Goal: Find specific page/section: Find specific page/section

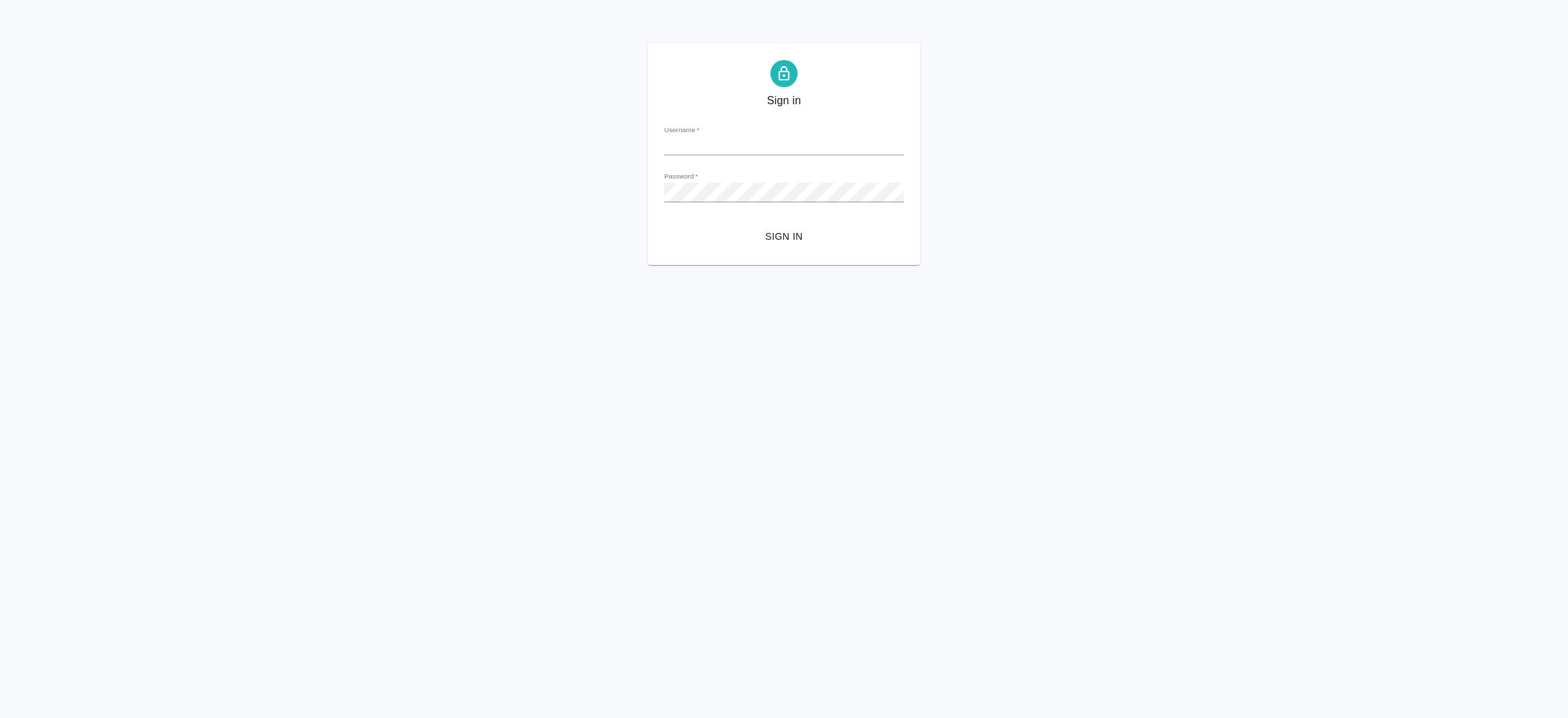
type input "[EMAIL_ADDRESS][DOMAIN_NAME]"
click at [781, 232] on span "Sign in" at bounding box center [784, 236] width 218 height 17
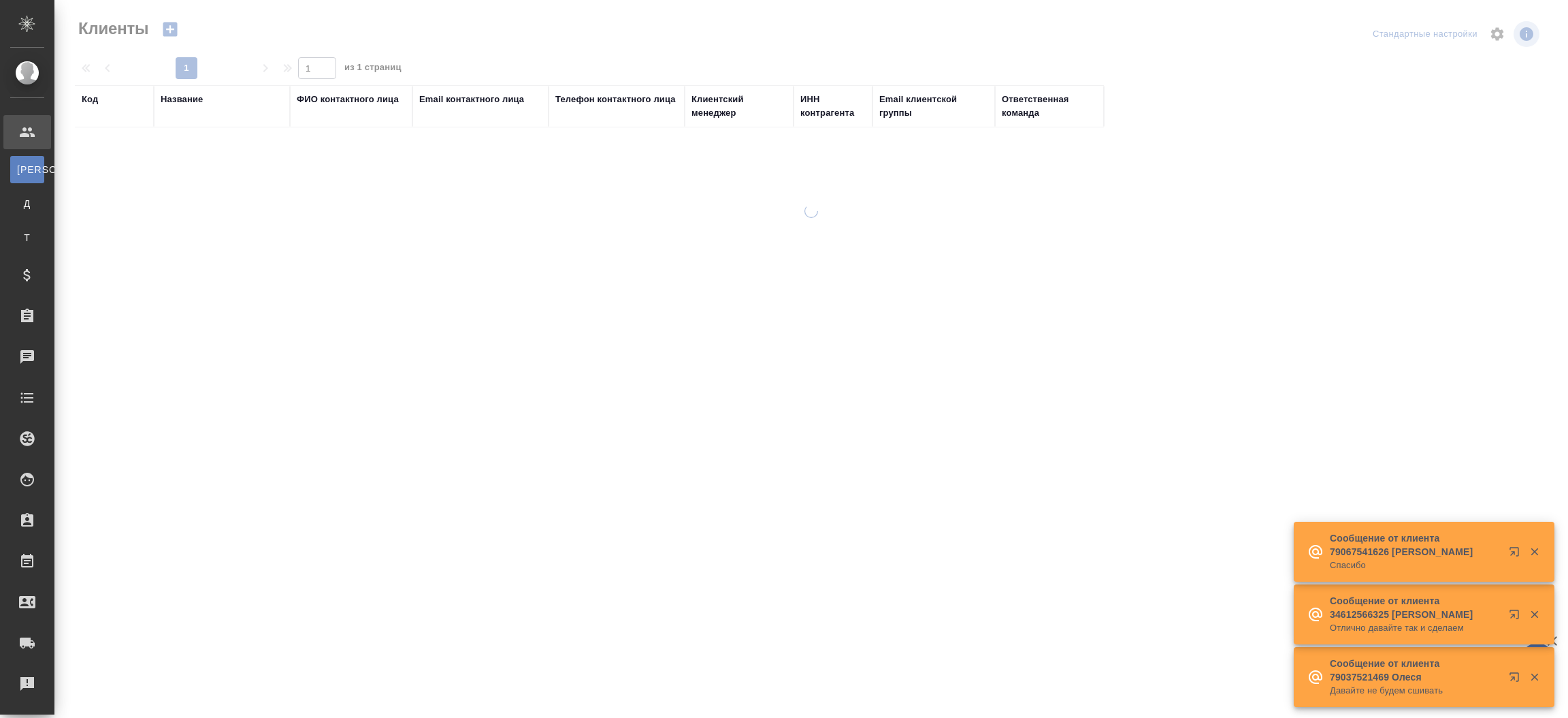
select select "RU"
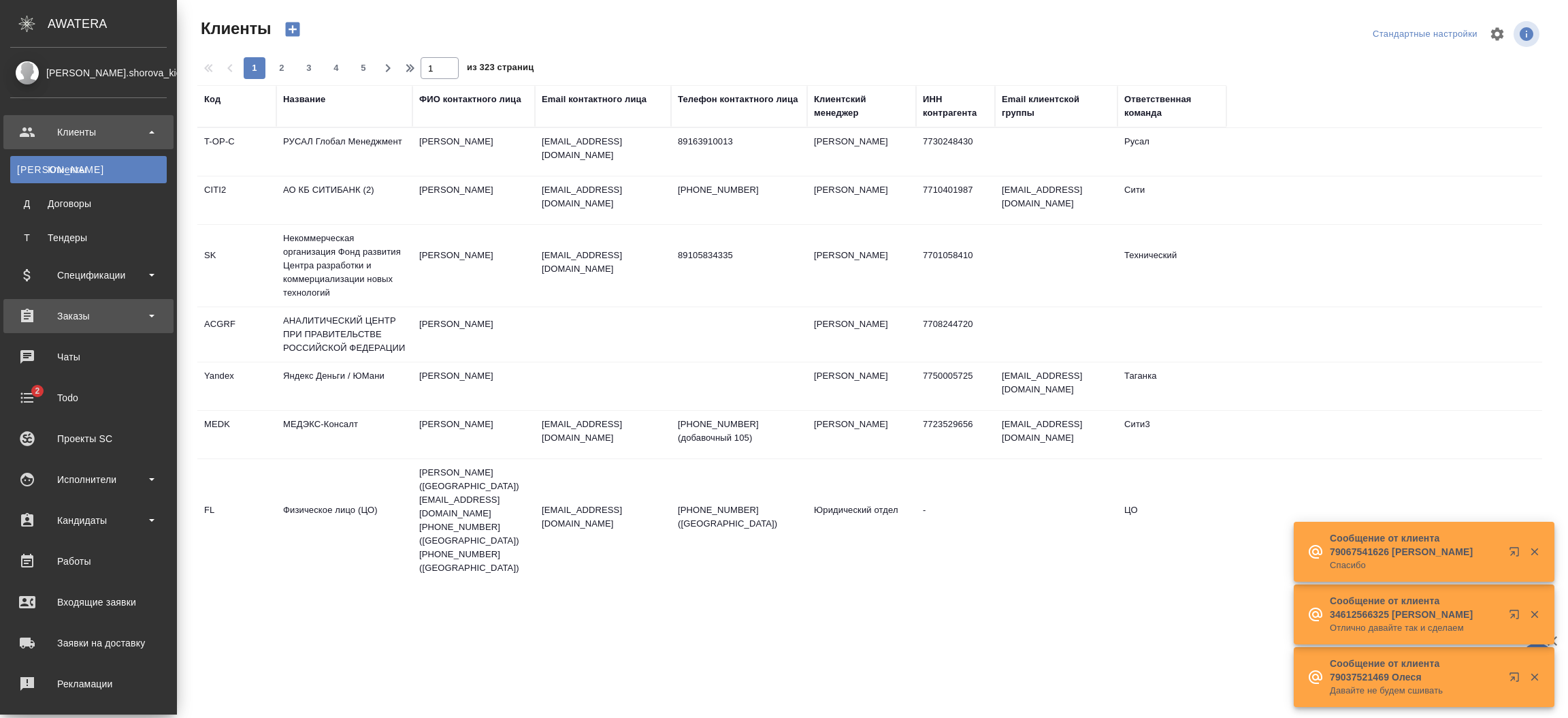
click at [67, 308] on div "Заказы" at bounding box center [89, 316] width 157 height 21
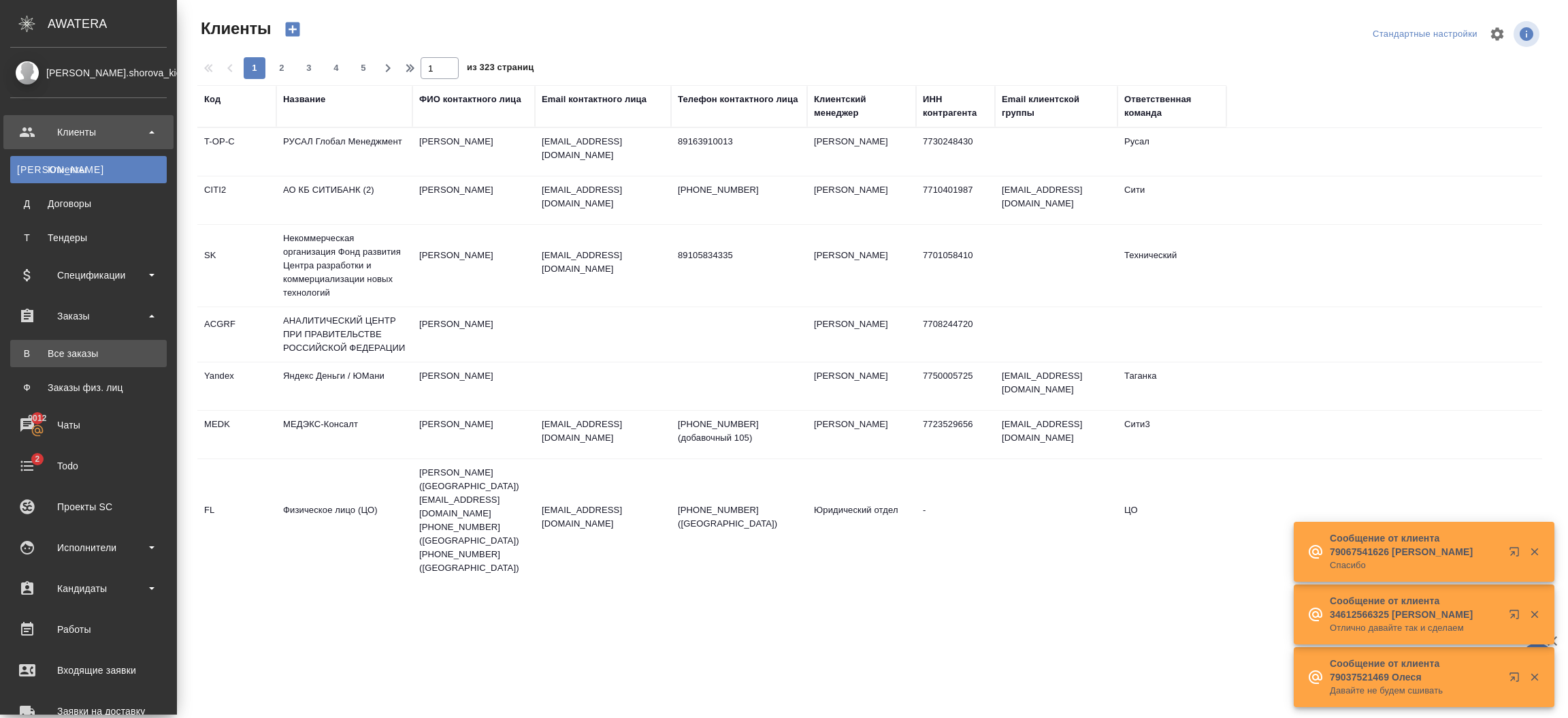
click at [79, 344] on link "В Все заказы" at bounding box center [89, 353] width 157 height 27
